Goal: Information Seeking & Learning: Learn about a topic

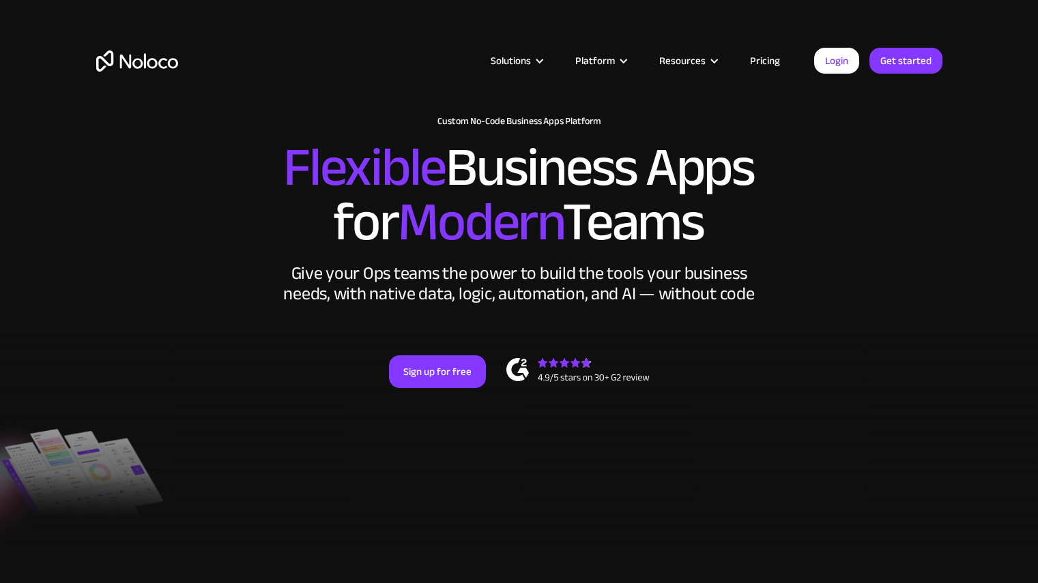
click at [754, 54] on link "Pricing" at bounding box center [765, 61] width 64 height 18
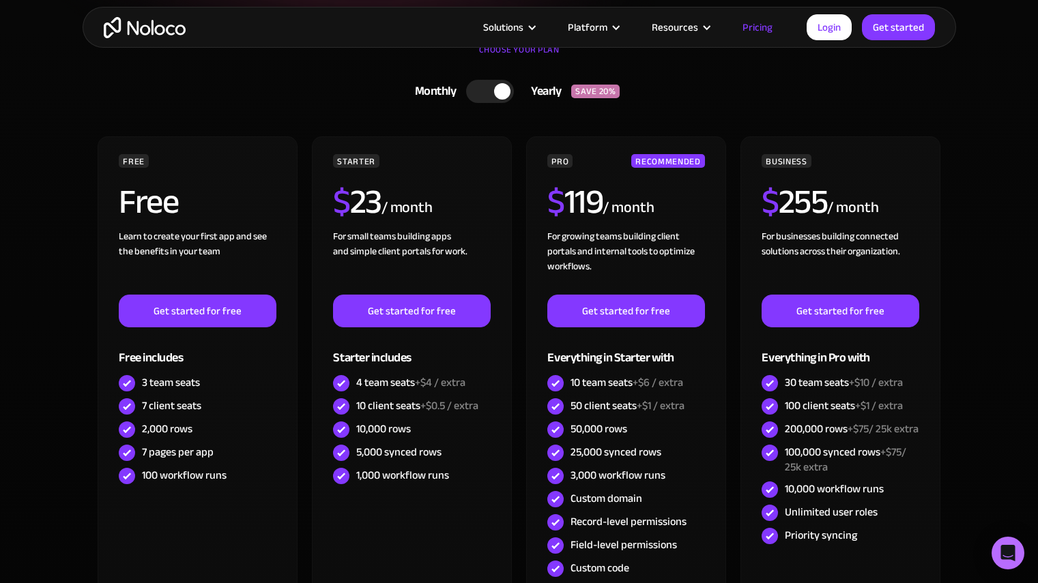
scroll to position [319, 0]
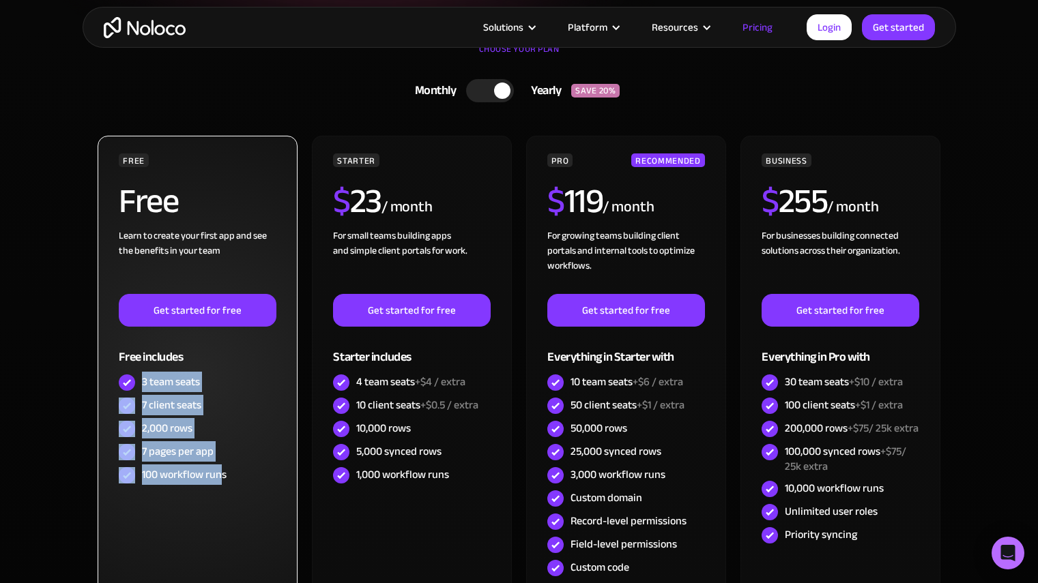
drag, startPoint x: 144, startPoint y: 387, endPoint x: 225, endPoint y: 480, distance: 123.8
click at [225, 480] on div "FREE Free Learn to create your first app and see the benefits in your team ‍ Ge…" at bounding box center [197, 320] width 157 height 334
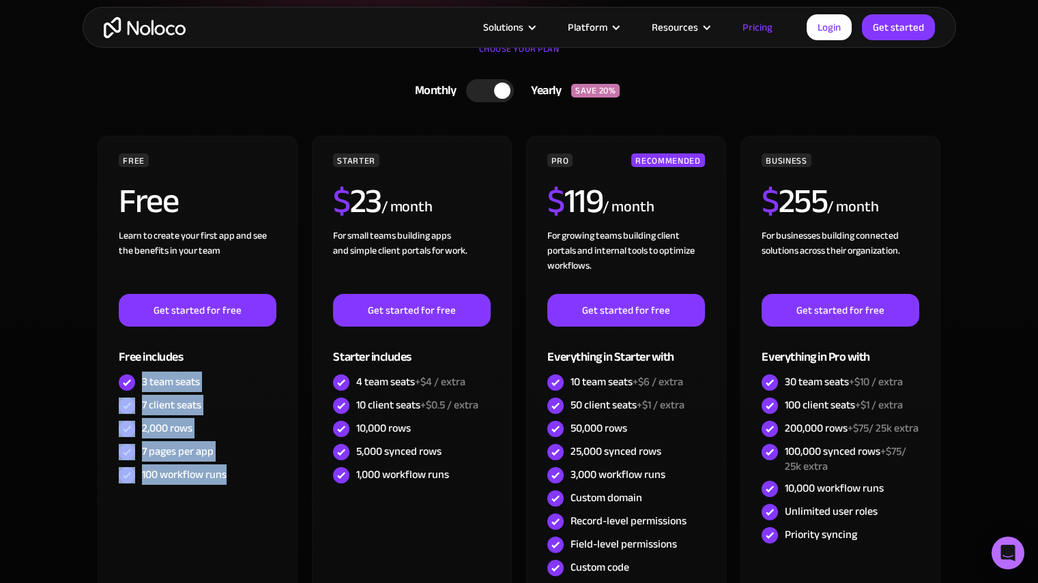
click at [23, 499] on section "CHOOSE YOUR PLAN Monthly Yearly SAVE 20% Monthly Yearly SAVE 20% FREE Free Lear…" at bounding box center [519, 376] width 1038 height 703
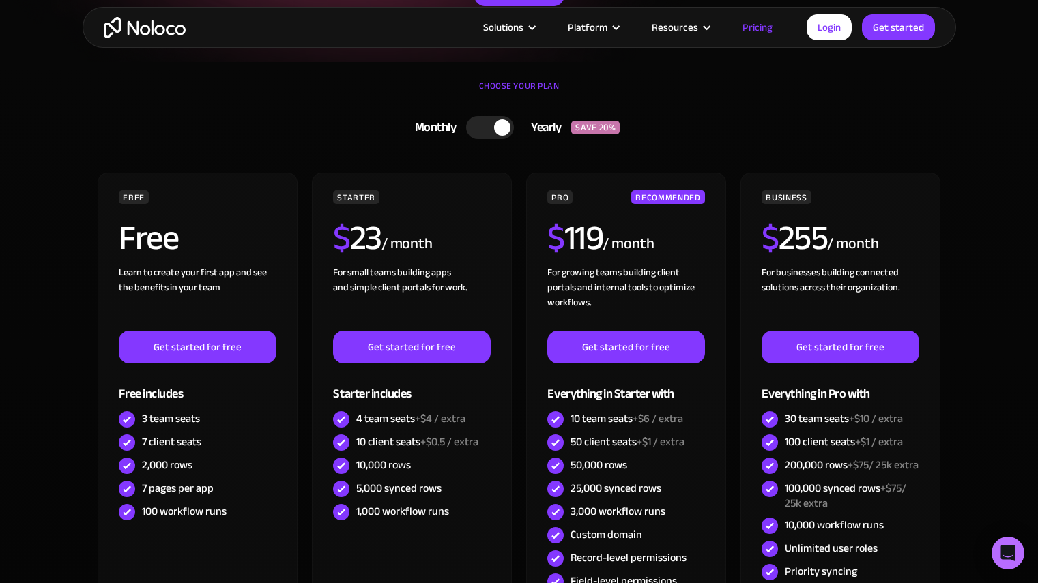
scroll to position [281, 0]
